Goal: Information Seeking & Learning: Find specific fact

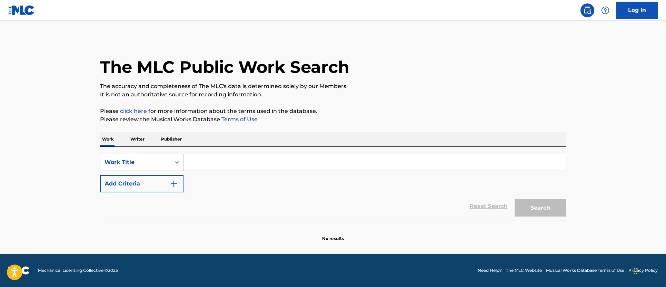
click at [229, 168] on input "Search Form" at bounding box center [374, 162] width 382 height 17
paste input "[URL][DOMAIN_NAME]"
type input "[URL][DOMAIN_NAME]"
paste input "Climb Ev'ry Mountain"
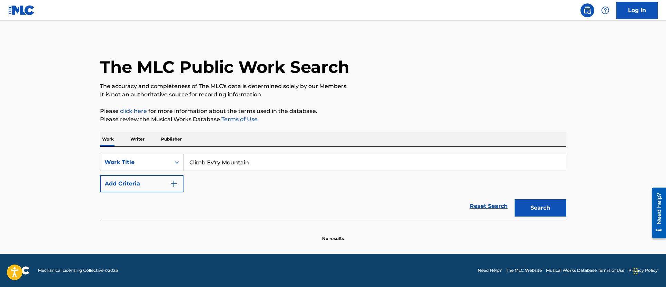
click at [514, 199] on button "Search" at bounding box center [540, 207] width 52 height 17
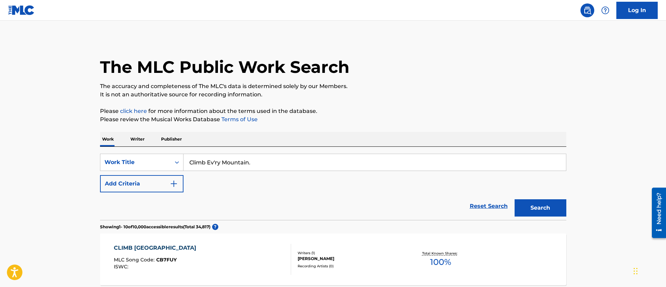
type input "Climb Ev'ry Mountain."
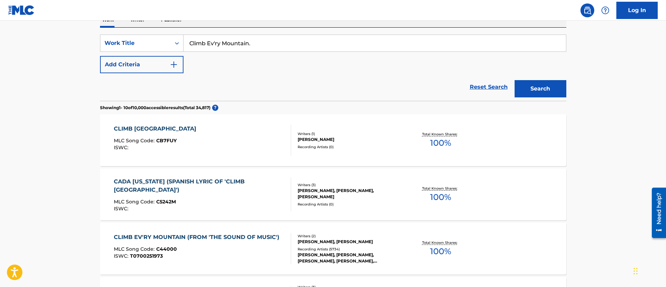
scroll to position [131, 0]
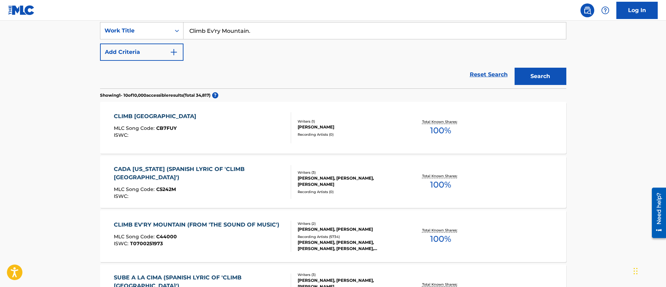
click at [240, 241] on div "ISWC : T0700251973" at bounding box center [198, 243] width 169 height 5
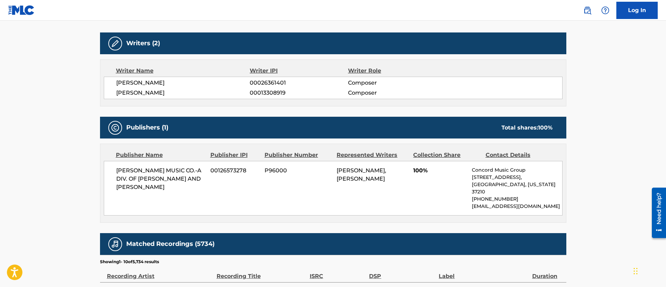
scroll to position [225, 0]
